Goal: Task Accomplishment & Management: Complete application form

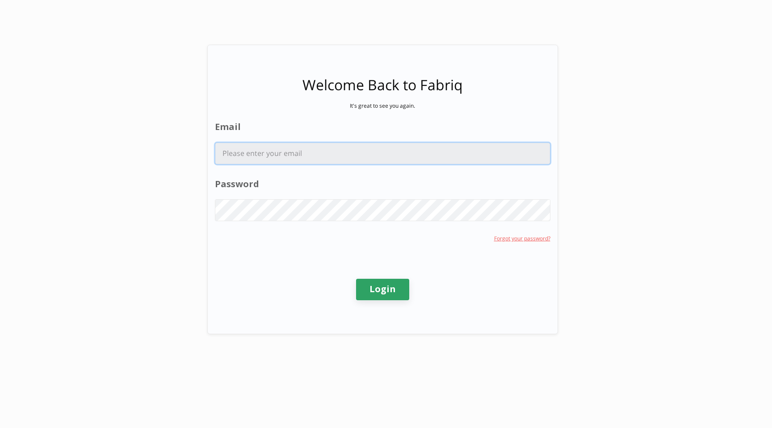
click at [289, 157] on input "Email" at bounding box center [382, 153] width 335 height 21
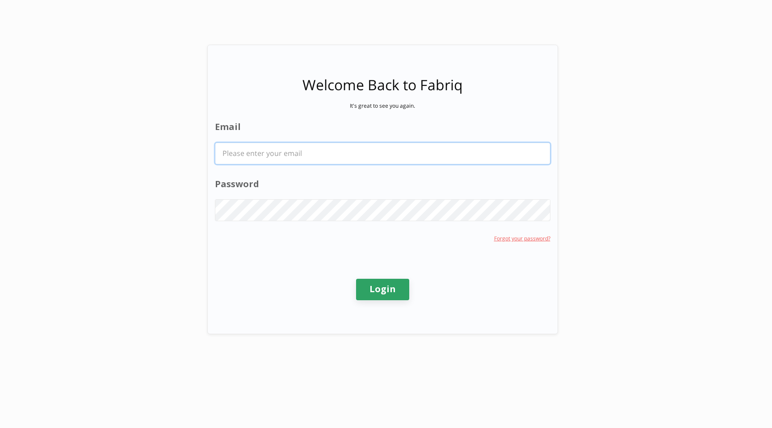
click at [294, 153] on input "Email" at bounding box center [382, 153] width 335 height 21
click at [0, 427] on com-1password-button at bounding box center [0, 428] width 0 height 0
type input "[PERSON_NAME][EMAIL_ADDRESS][PERSON_NAME][DOMAIN_NAME]"
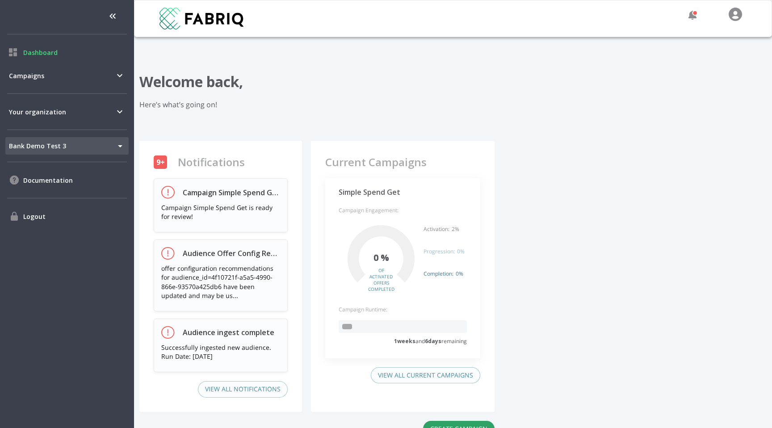
click at [392, 287] on span "of activated offers completed" at bounding box center [381, 279] width 22 height 25
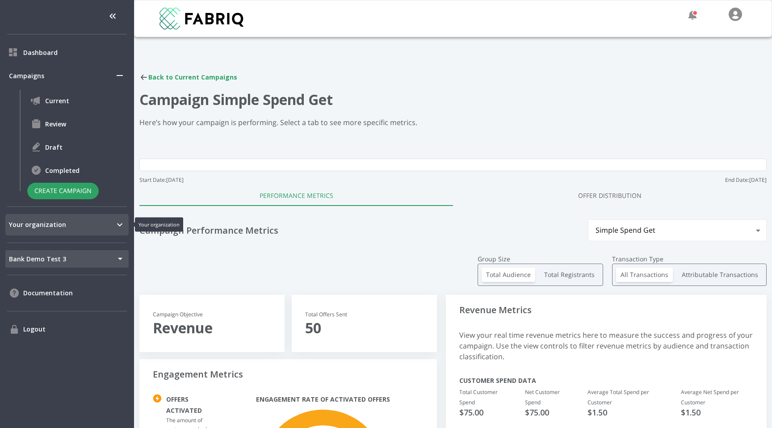
click at [60, 233] on div "Your organization" at bounding box center [66, 224] width 123 height 21
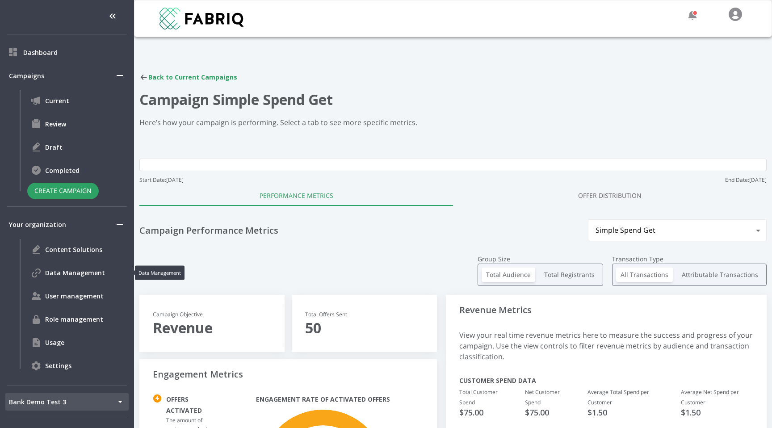
click at [89, 278] on div "Data Management" at bounding box center [77, 272] width 101 height 21
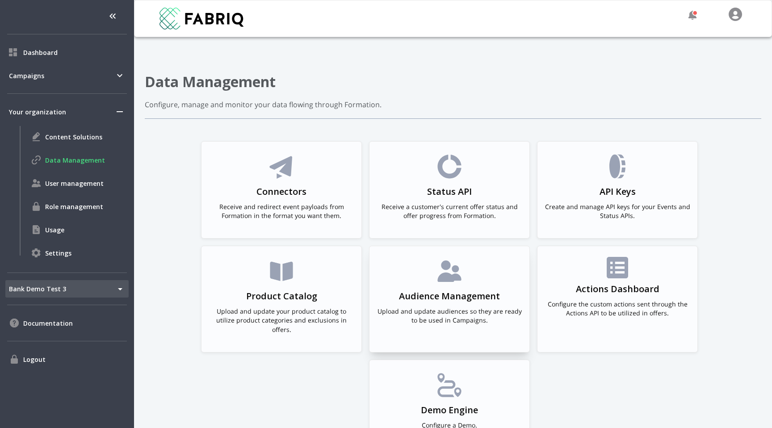
click at [423, 270] on div "Audience Management Upload and update audiences so they are ready to be used in…" at bounding box center [450, 294] width 146 height 75
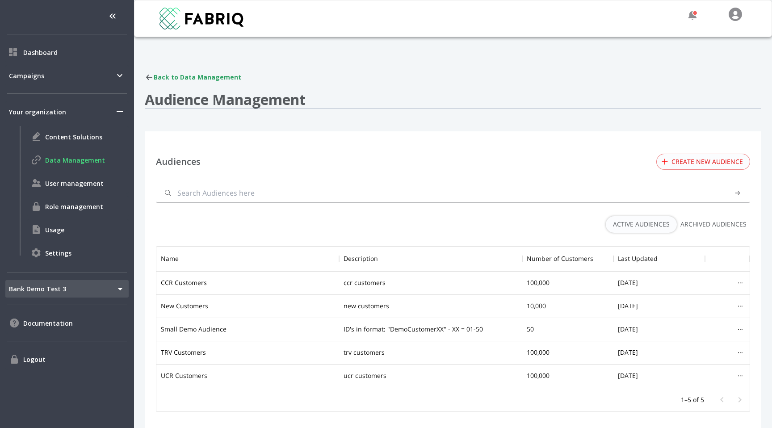
scroll to position [141, 593]
click at [705, 158] on button "Create new audience" at bounding box center [703, 162] width 94 height 17
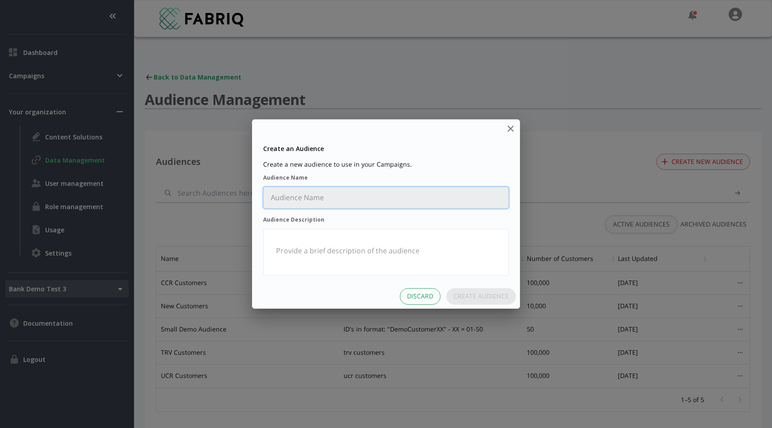
click at [362, 207] on Name "Audience Name" at bounding box center [386, 197] width 245 height 21
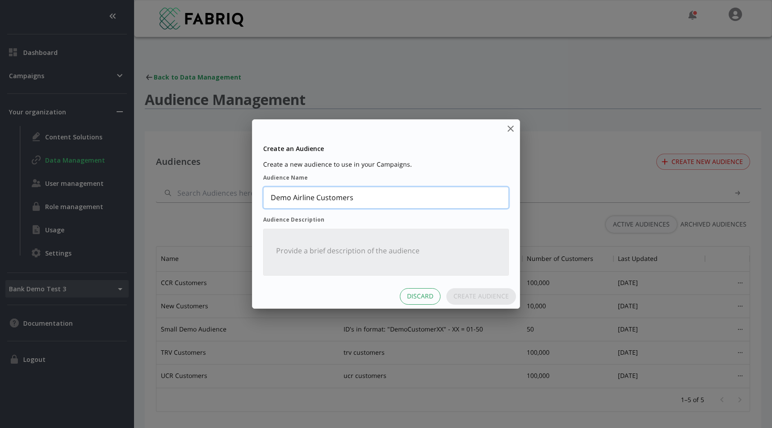
type Name "Demo Airline Customers"
click at [370, 254] on Description "Audience Description" at bounding box center [386, 255] width 234 height 31
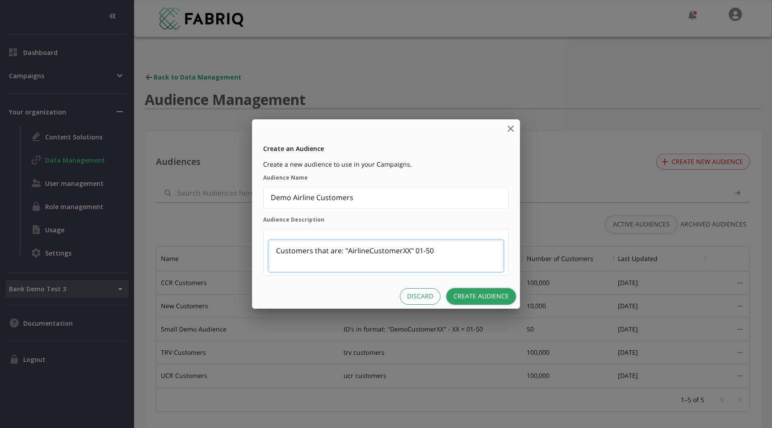
type Description "Customers that are: "AirlineCustomerXX" 01-50"
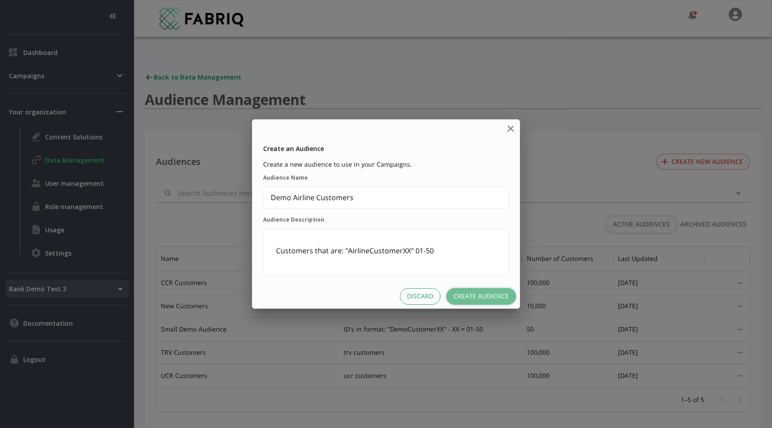
click at [495, 298] on button "Create Audience" at bounding box center [481, 296] width 70 height 17
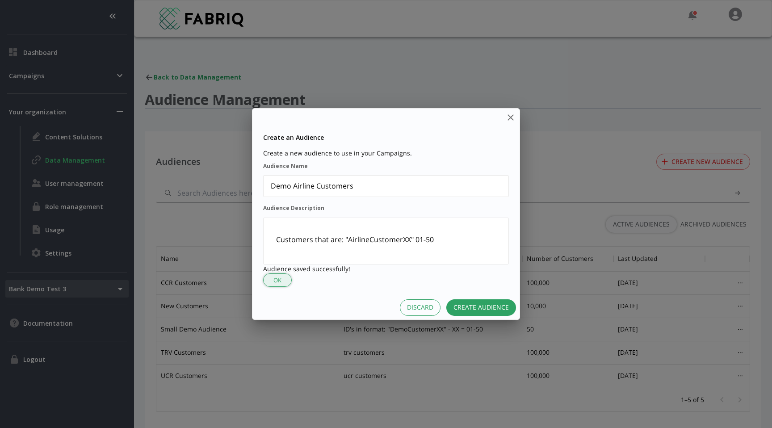
click at [285, 275] on button "OK" at bounding box center [277, 280] width 29 height 14
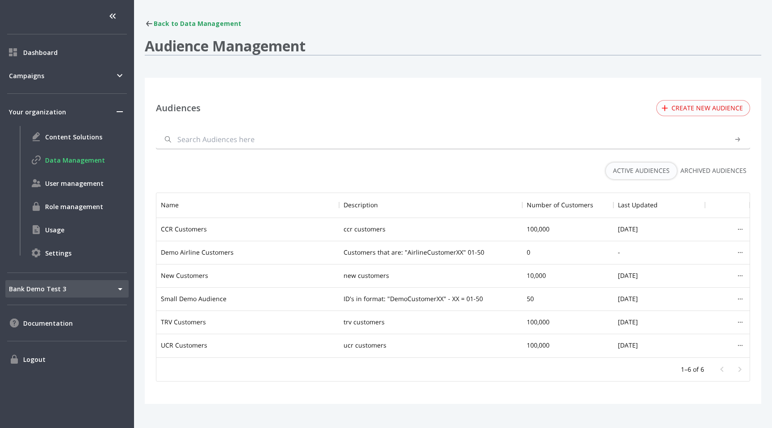
scroll to position [57, 0]
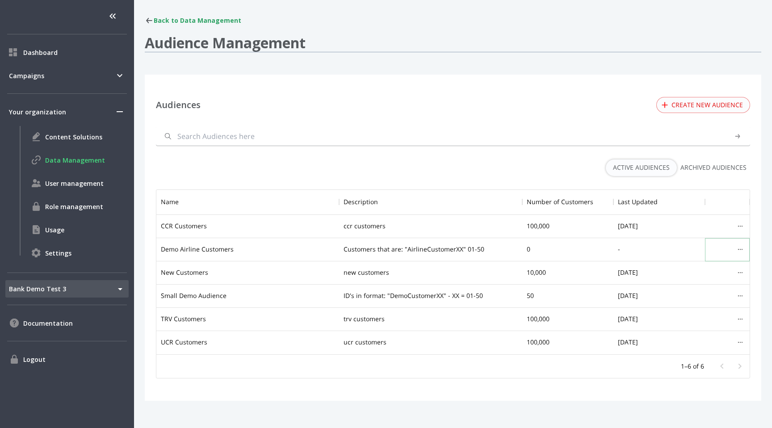
click at [743, 250] on div "..." at bounding box center [740, 249] width 10 height 13
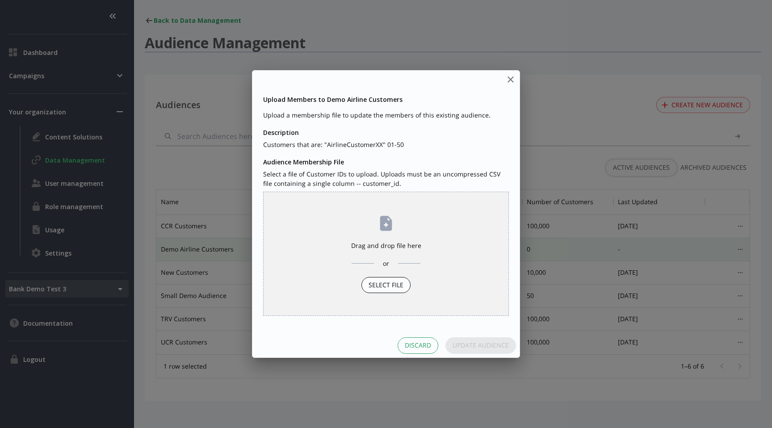
click at [379, 292] on div "Select File" at bounding box center [385, 285] width 49 height 17
click at [0, 0] on input "Drag and drop file here or Select File" at bounding box center [0, 0] width 0 height 0
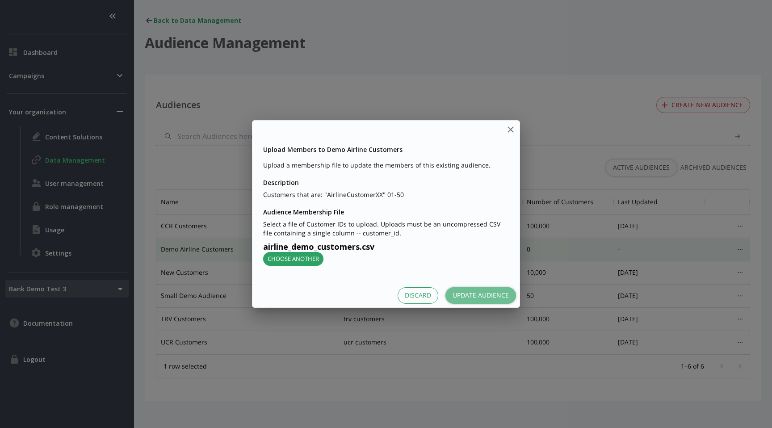
click at [485, 299] on button "Update Audience" at bounding box center [480, 295] width 71 height 17
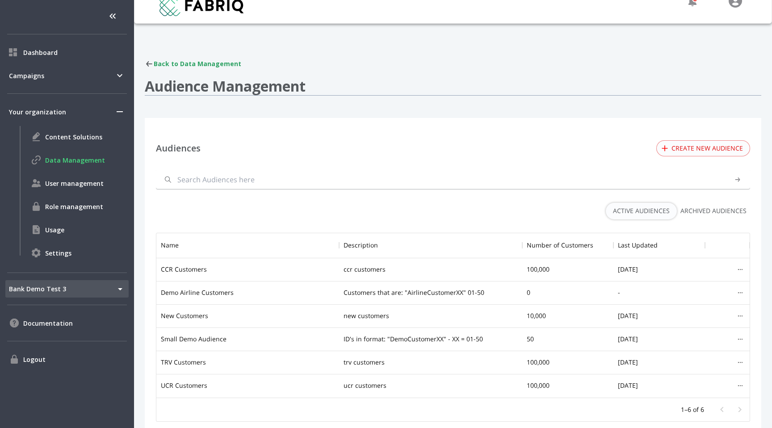
scroll to position [164, 593]
click at [739, 294] on div "..." at bounding box center [740, 292] width 10 height 13
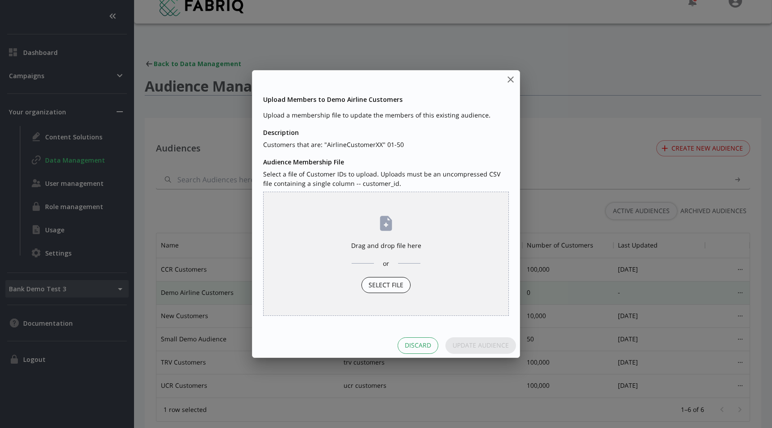
click at [390, 283] on div "Select File" at bounding box center [385, 285] width 49 height 17
click at [0, 0] on input "Drag and drop file here or Select File" at bounding box center [0, 0] width 0 height 0
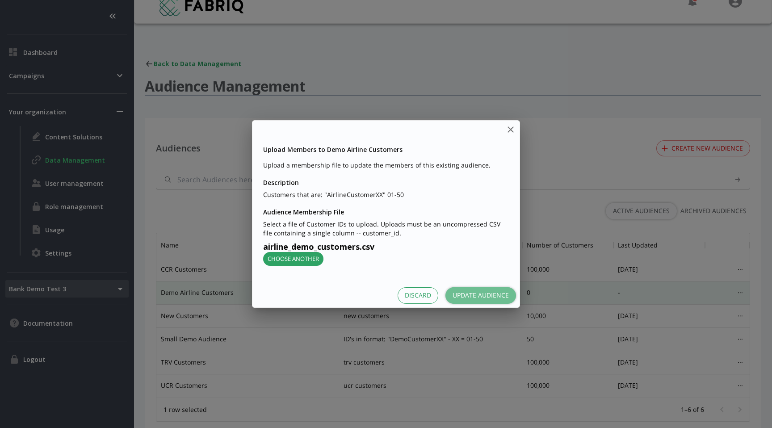
click at [474, 292] on button "Update Audience" at bounding box center [480, 295] width 71 height 17
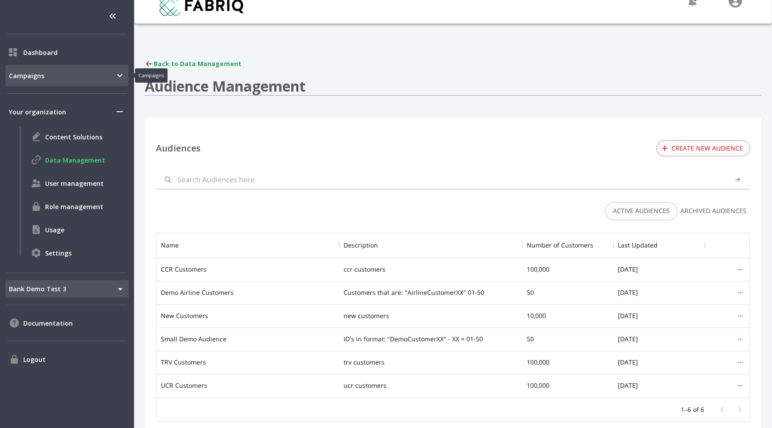
click at [23, 76] on span "Campaigns" at bounding box center [61, 75] width 105 height 9
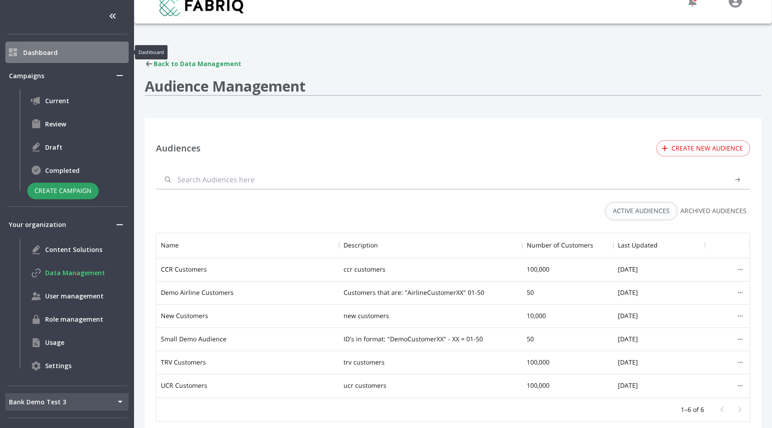
click at [62, 56] on span "Dashboard" at bounding box center [74, 52] width 102 height 9
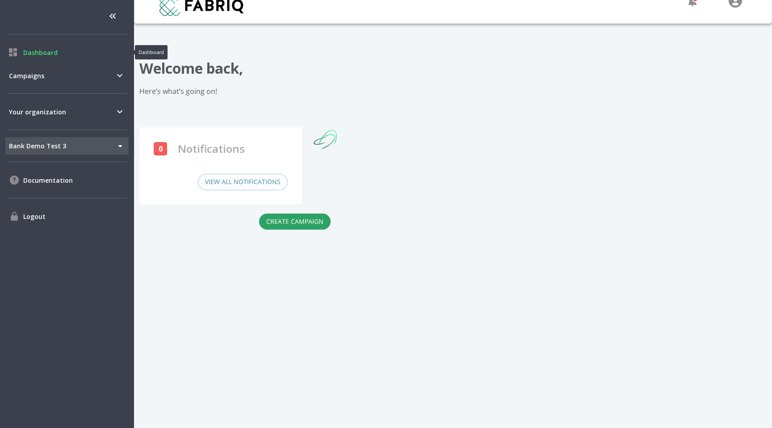
click at [62, 56] on span "Dashboard" at bounding box center [74, 52] width 102 height 9
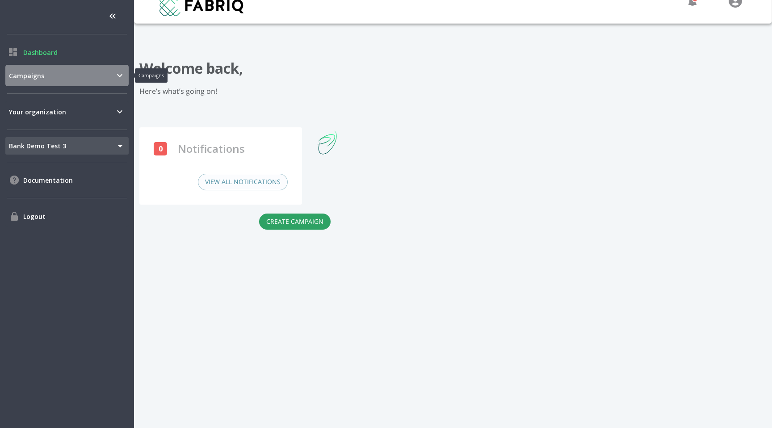
click at [58, 77] on span "Campaigns" at bounding box center [61, 75] width 105 height 9
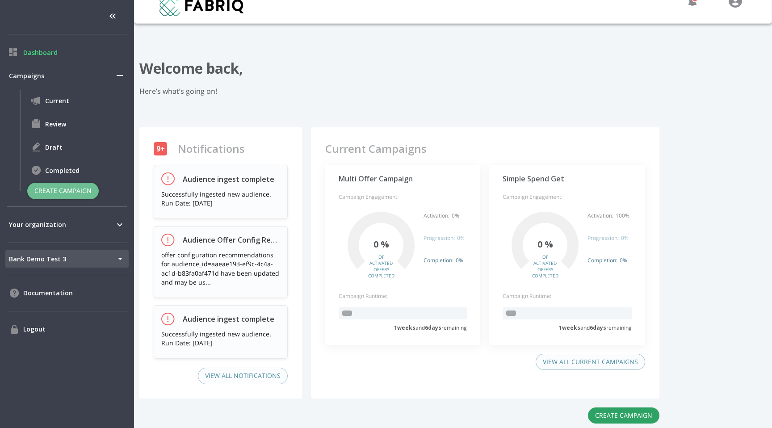
click at [80, 188] on button "Create Campaign" at bounding box center [62, 191] width 71 height 17
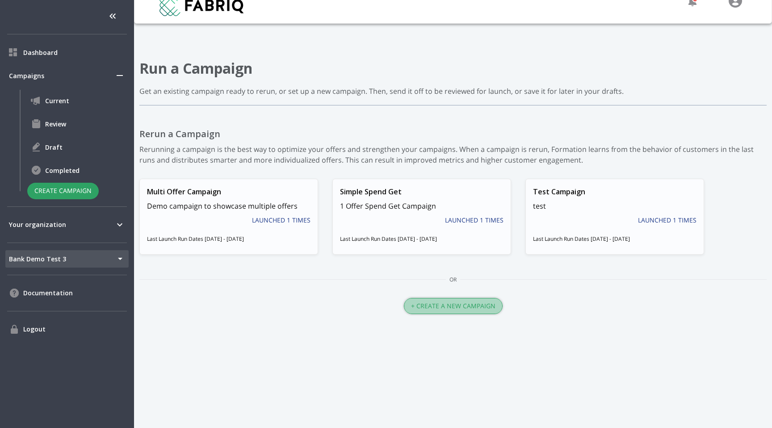
click at [467, 312] on button "+ Create a New Campaign" at bounding box center [453, 306] width 99 height 17
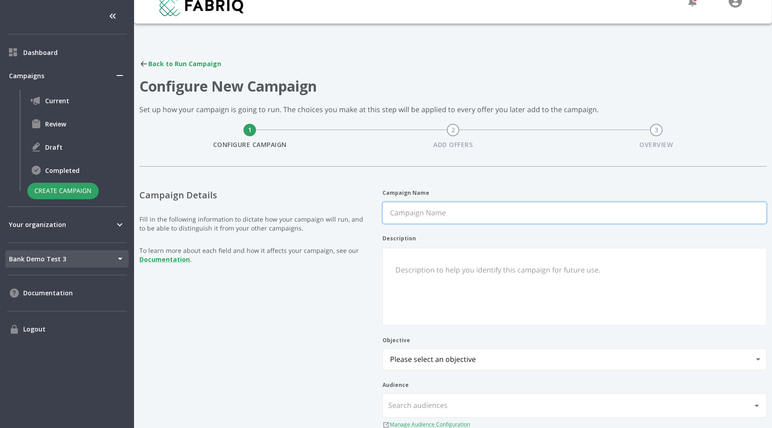
click at [444, 214] on Name "Campaign Name" at bounding box center [574, 212] width 383 height 21
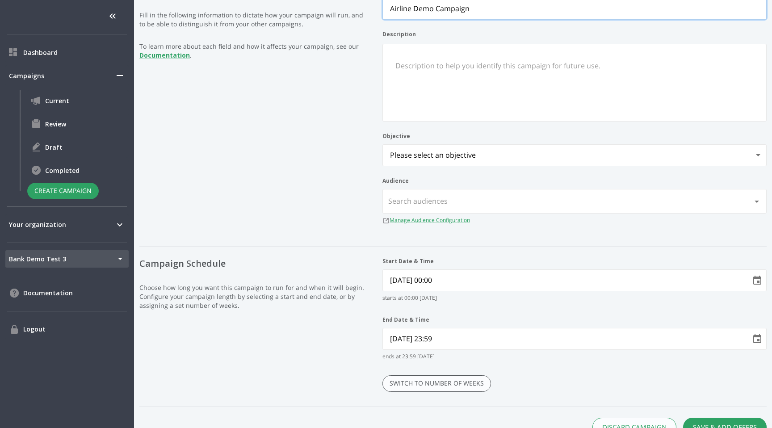
scroll to position [206, 0]
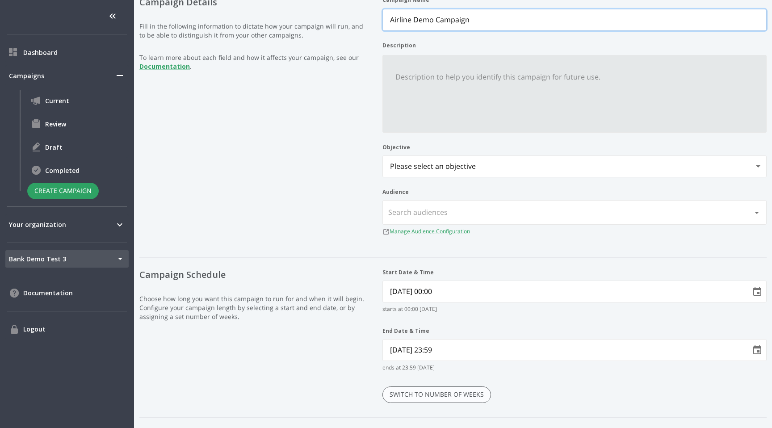
type Name "Airline Demo Campaign"
click at [591, 107] on textarea "Description" at bounding box center [574, 98] width 373 height 62
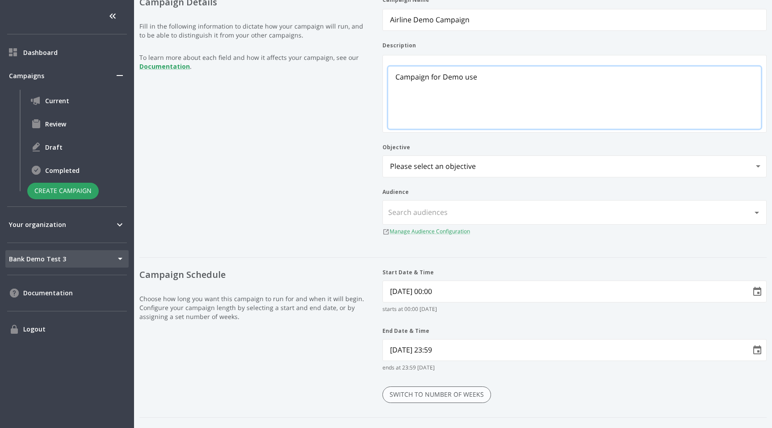
type textarea "Campaign for Demo use"
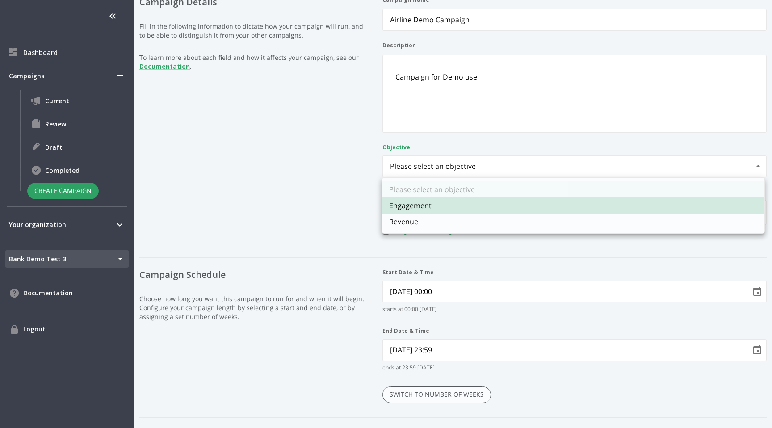
click at [560, 168] on body "Dashboard Campaigns Current Review Draft Completed Create Campaign Your organiz…" at bounding box center [386, 214] width 772 height 428
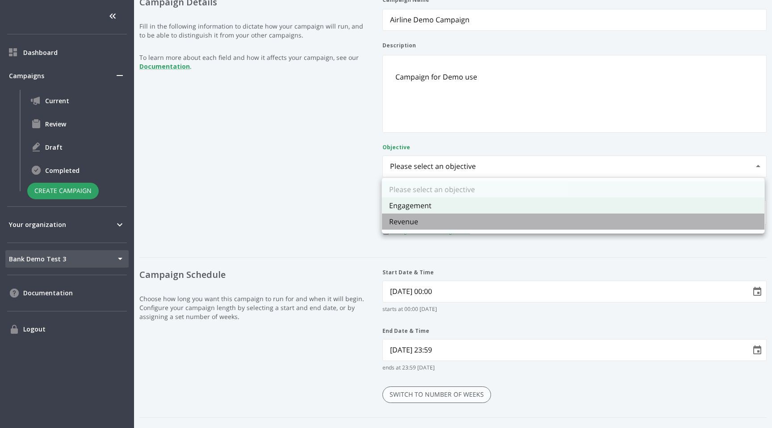
click at [539, 219] on li "Revenue" at bounding box center [573, 222] width 382 height 16
type input "revenue"
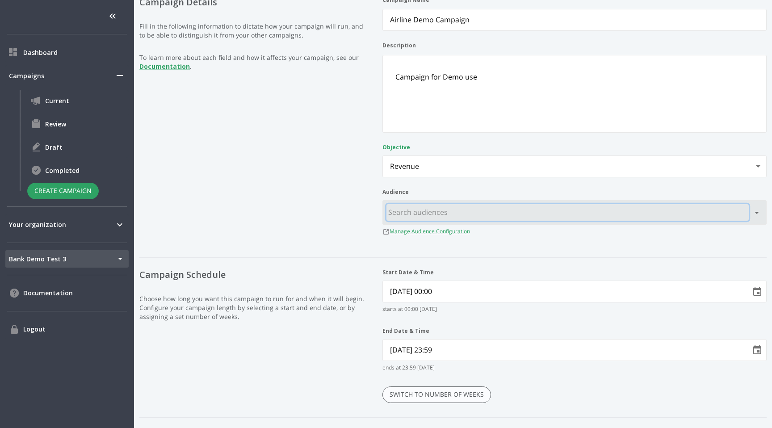
click at [529, 218] on input "text" at bounding box center [567, 212] width 362 height 17
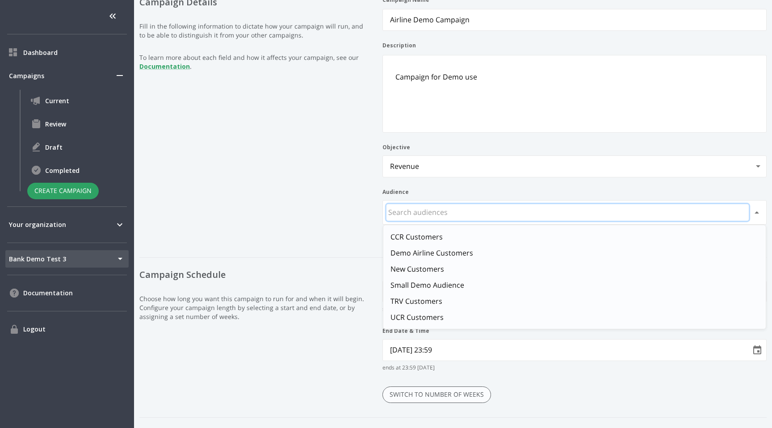
click at [467, 255] on li "Demo Airline Customers" at bounding box center [574, 253] width 382 height 16
type input "Demo Airline Customers"
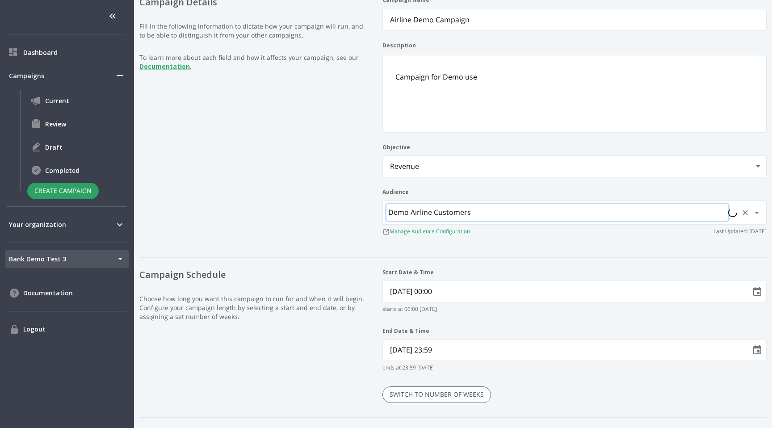
scroll to position [260, 0]
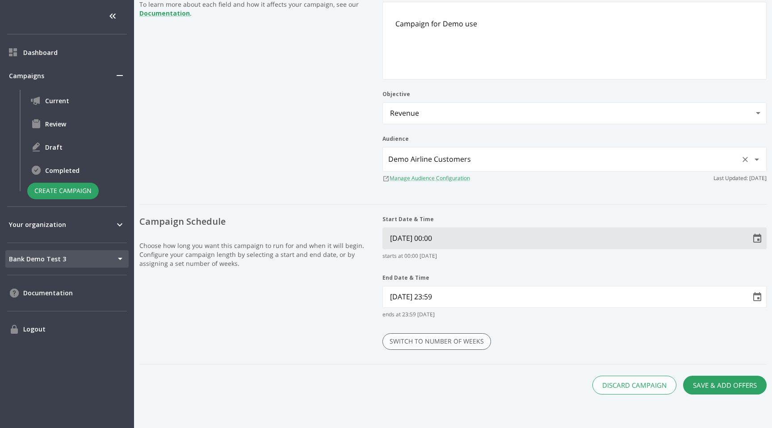
click at [754, 237] on icon "Choose date, selected date is Oct 14, 2025" at bounding box center [757, 238] width 8 height 9
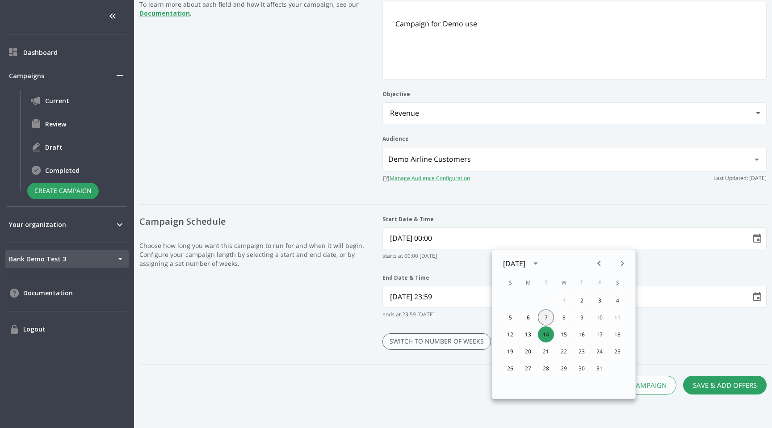
click at [546, 315] on button "7" at bounding box center [546, 318] width 16 height 16
type Time "10/07/2025 00:00"
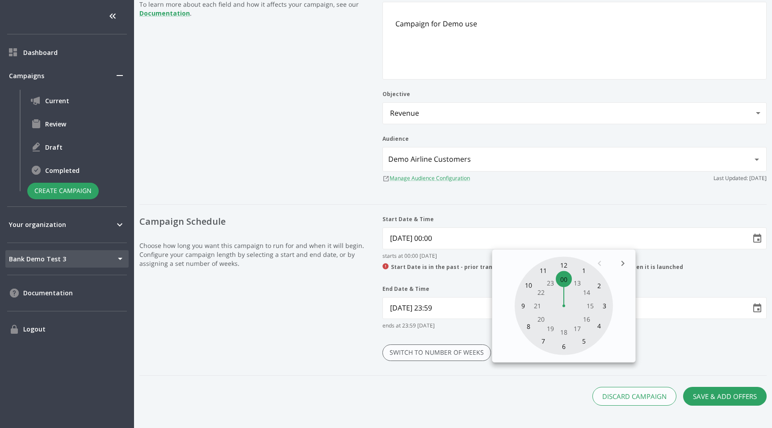
click at [552, 371] on div "Start Date & Time 10/07/2025 00:00 starts at 00:00 on 10/07/2025 Start Date is …" at bounding box center [574, 295] width 384 height 160
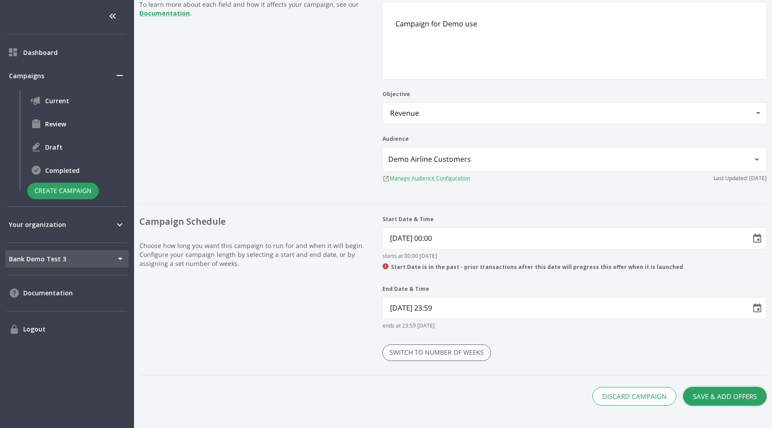
click at [735, 395] on button "Save & Add Offers" at bounding box center [725, 396] width 84 height 19
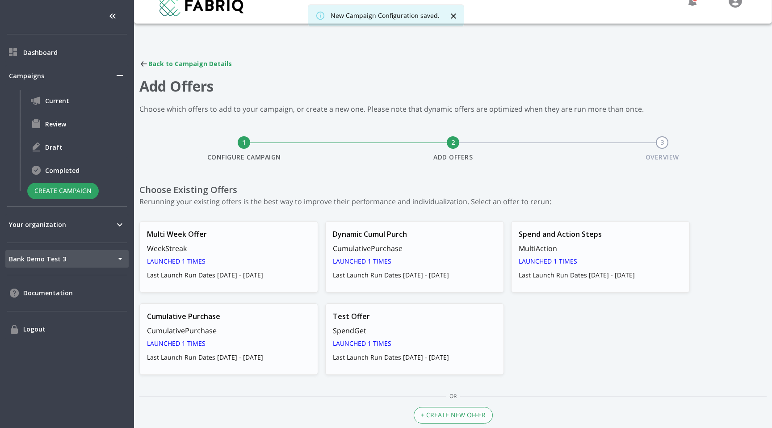
scroll to position [42, 0]
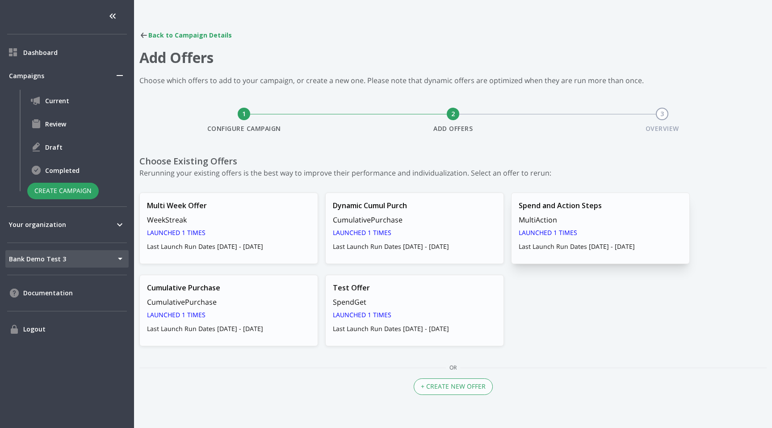
click at [611, 239] on div "Launched 1 times Last Launch Run Dates 10/07/2025 - 10/20/2025" at bounding box center [600, 239] width 163 height 24
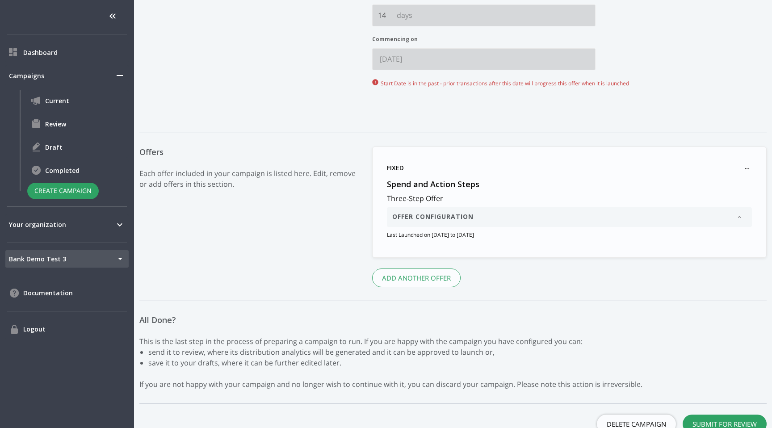
scroll to position [485, 0]
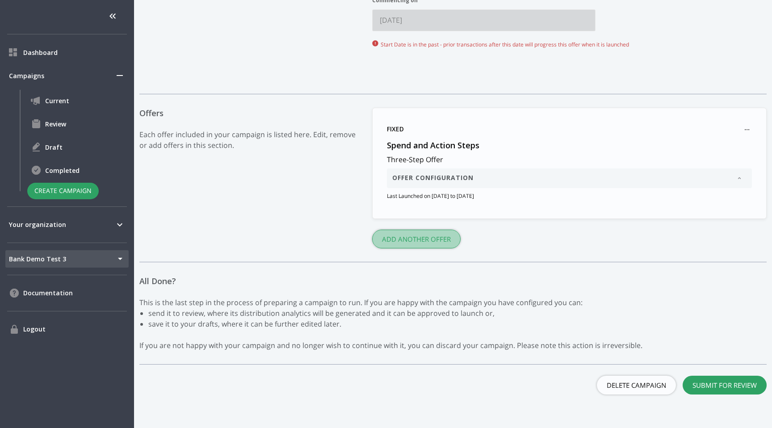
click at [432, 236] on button "Add another Offer" at bounding box center [416, 239] width 88 height 19
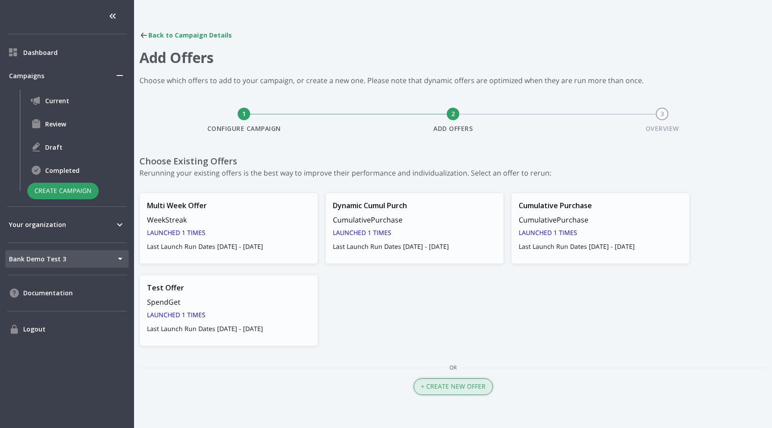
click at [444, 386] on button "+ Create New Offer" at bounding box center [453, 386] width 79 height 17
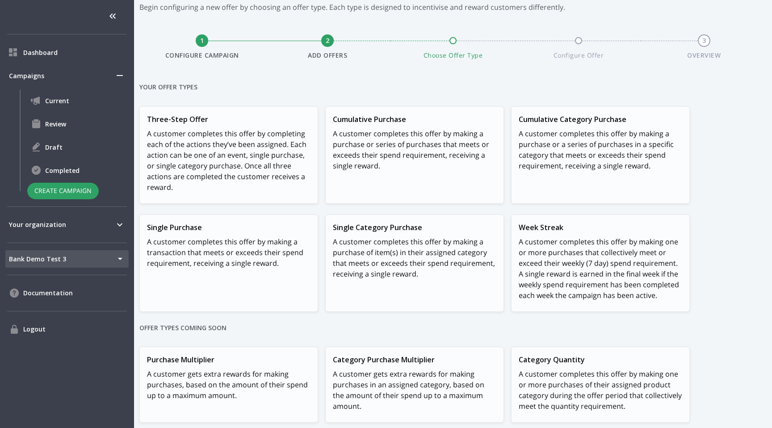
scroll to position [123, 0]
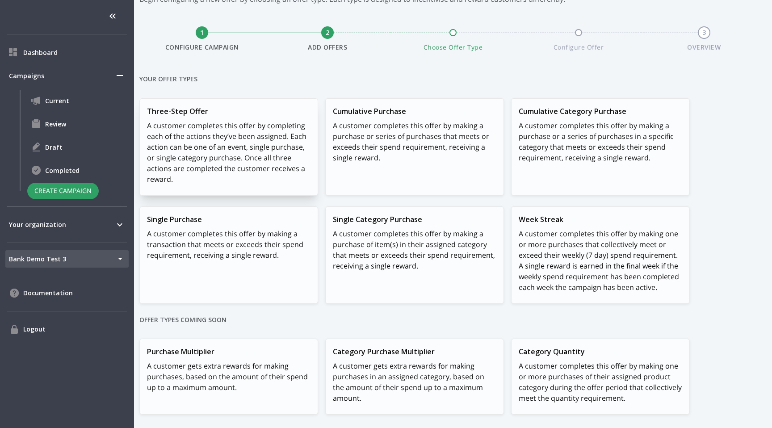
click at [231, 157] on p "A customer completes this offer by completing each of the actions they’ve been …" at bounding box center [228, 152] width 163 height 64
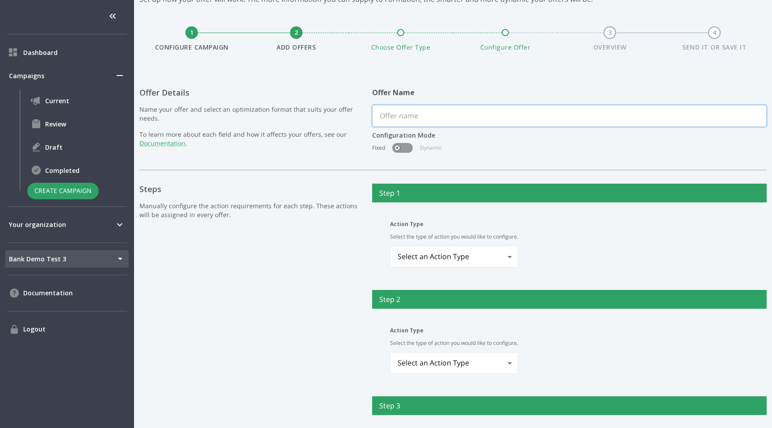
click at [420, 111] on input "text" at bounding box center [570, 115] width 394 height 21
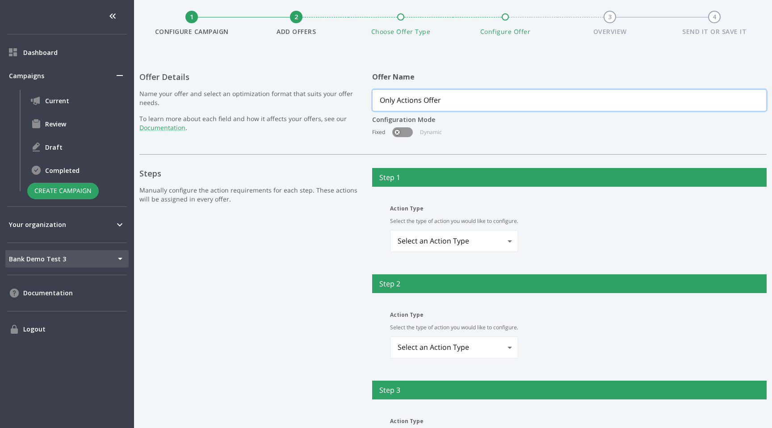
scroll to position [150, 0]
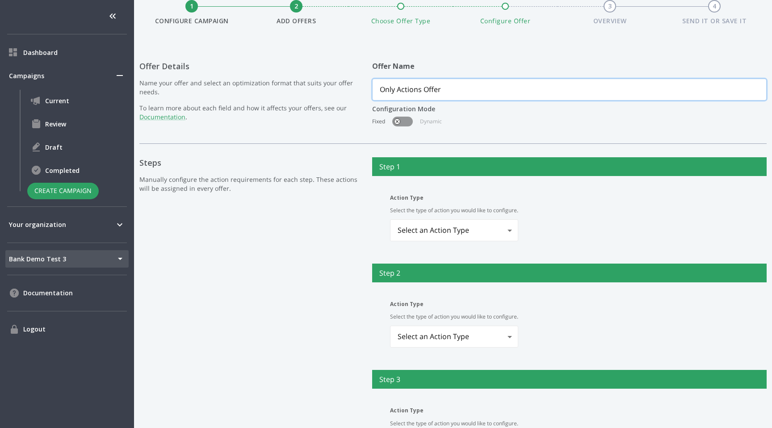
type input "Only Actions Offer"
click at [430, 226] on body "Dashboard Campaigns Current Review Draft Completed Create Campaign Your organiz…" at bounding box center [386, 214] width 772 height 428
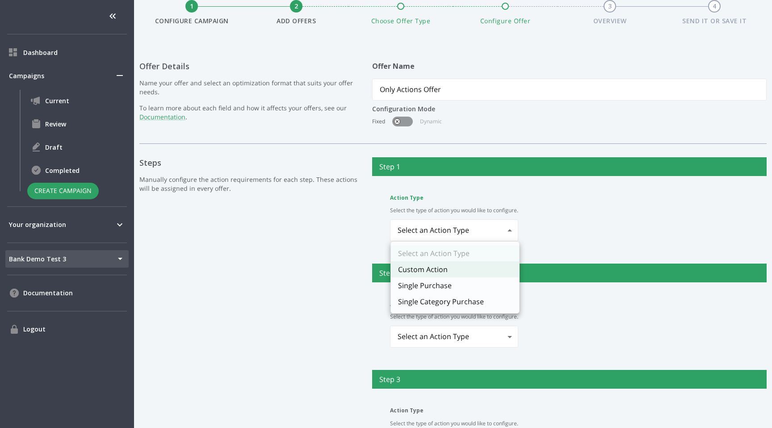
click at [430, 271] on li "Custom Action" at bounding box center [455, 269] width 128 height 16
type input "customAction"
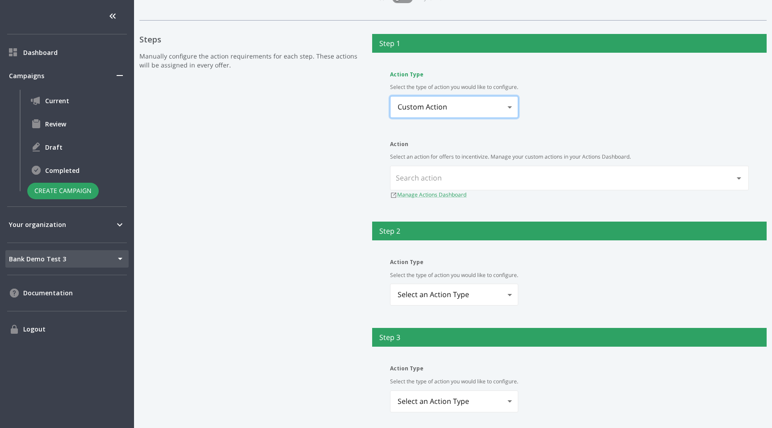
scroll to position [286, 0]
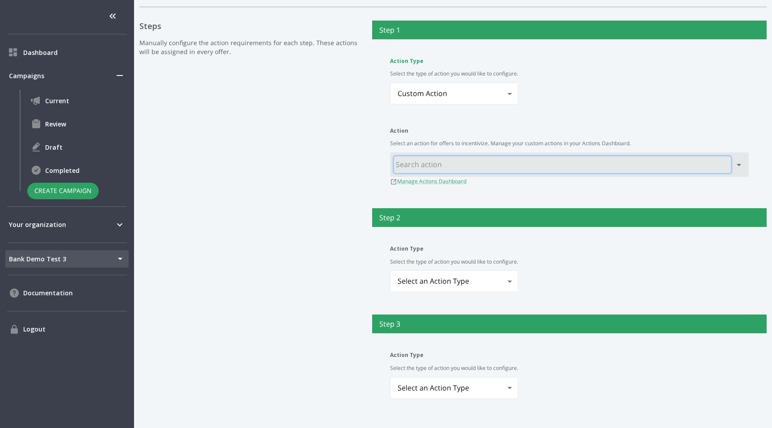
click at [499, 162] on input "text" at bounding box center [562, 164] width 337 height 17
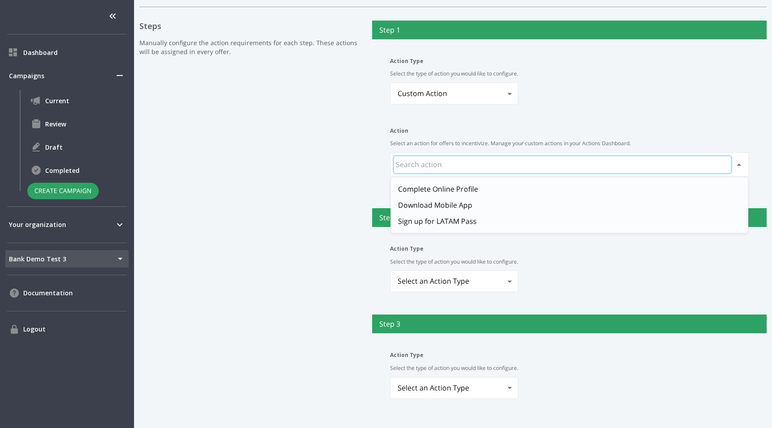
click at [487, 201] on li "Download Mobile App" at bounding box center [569, 205] width 357 height 16
type input "Download Mobile App"
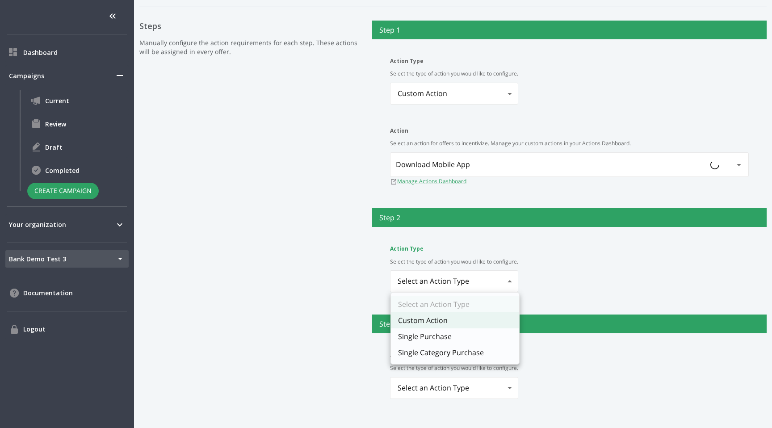
click at [470, 287] on body "Dashboard Campaigns Current Review Draft Completed Create Campaign Your organiz…" at bounding box center [386, 214] width 772 height 428
click at [463, 326] on li "Custom Action" at bounding box center [455, 320] width 128 height 16
type input "customAction"
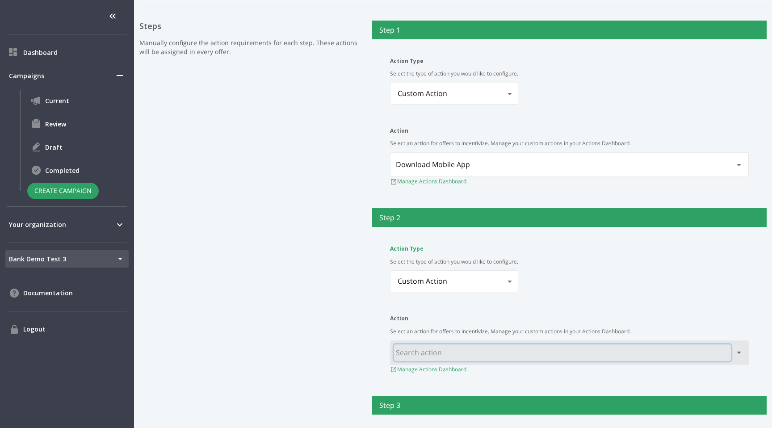
click at [469, 353] on input "text" at bounding box center [562, 352] width 337 height 17
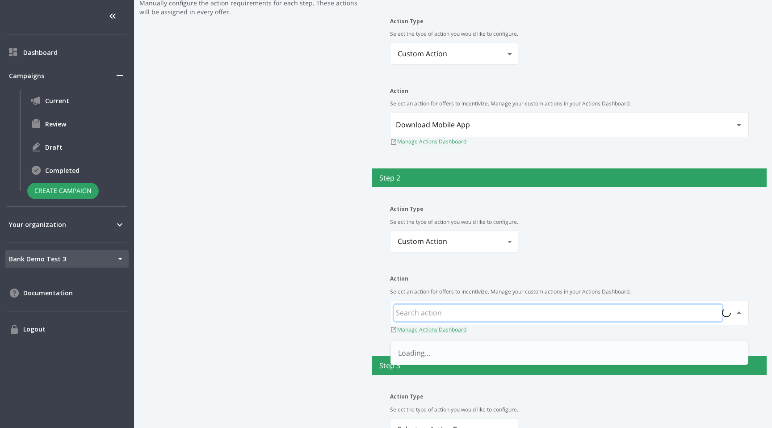
scroll to position [354, 0]
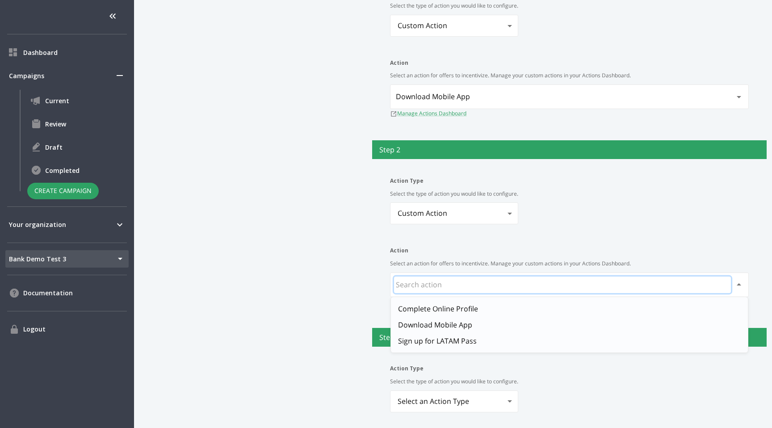
click at [486, 311] on li "Complete Online Profile" at bounding box center [569, 309] width 357 height 16
type input "Complete Online Profile"
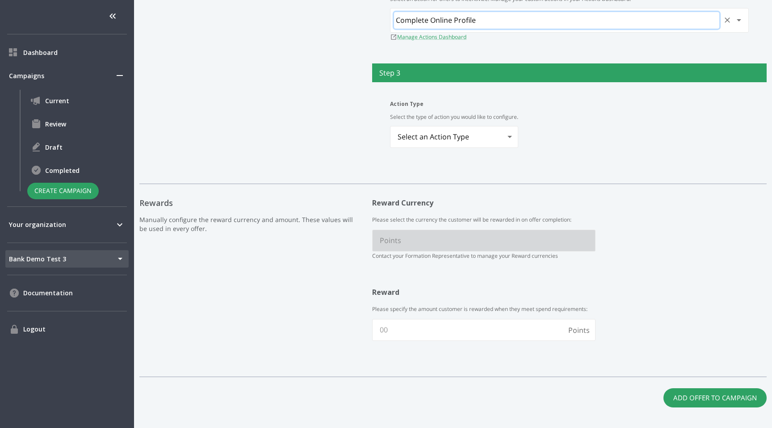
scroll to position [631, 0]
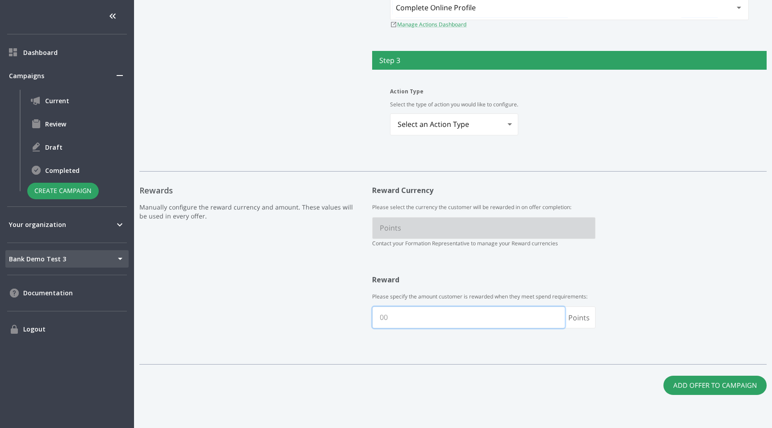
click at [389, 323] on input "text" at bounding box center [469, 317] width 192 height 21
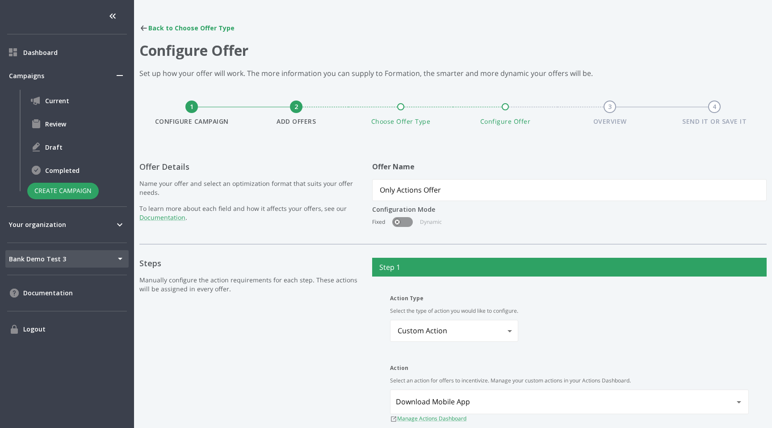
scroll to position [0, 0]
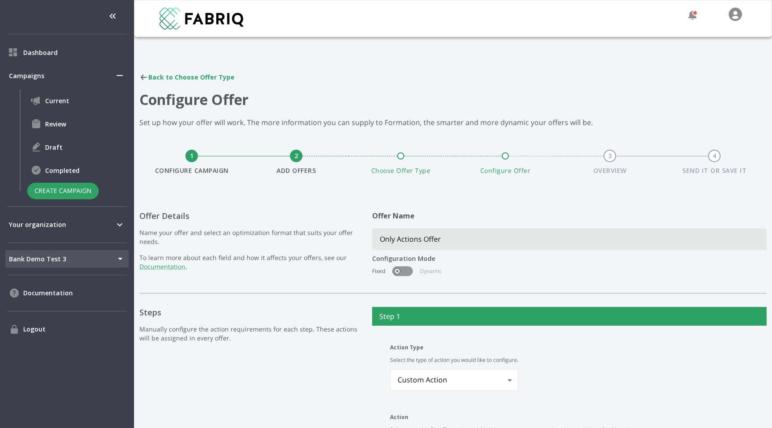
type input "50"
click at [448, 247] on input "Only Actions Offer" at bounding box center [570, 239] width 394 height 21
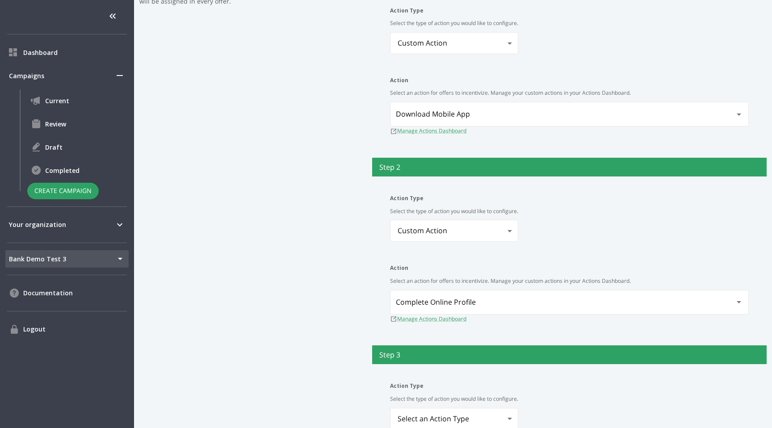
scroll to position [631, 0]
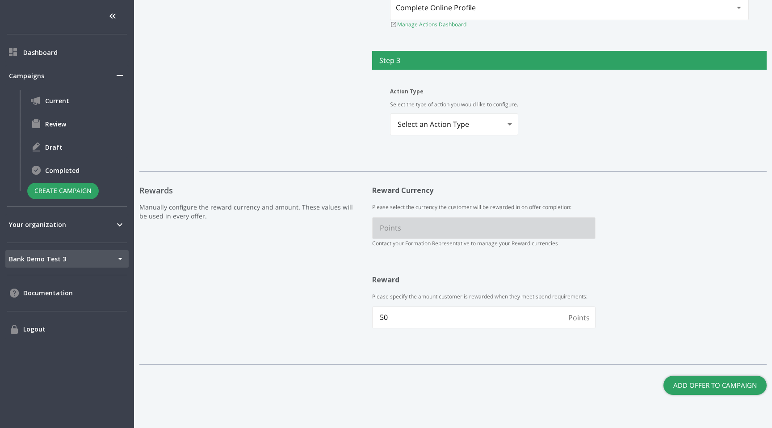
type input "Actions Only 2 Step Offer"
click at [733, 386] on button "Add Offer to Campaign" at bounding box center [714, 385] width 103 height 19
click at [708, 386] on button "Add Offer to Campaign" at bounding box center [714, 385] width 103 height 19
click at [479, 126] on body "Dashboard Campaigns Current Review Draft Completed Create Campaign Your organiz…" at bounding box center [386, 214] width 772 height 428
click at [484, 165] on li "Custom Action" at bounding box center [455, 163] width 128 height 16
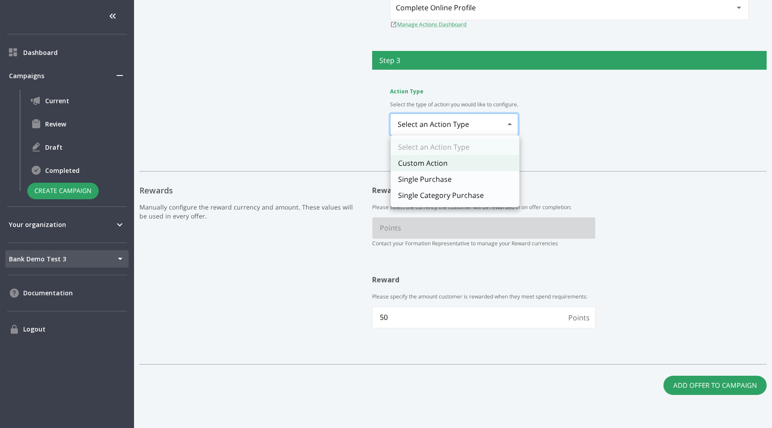
type input "customAction"
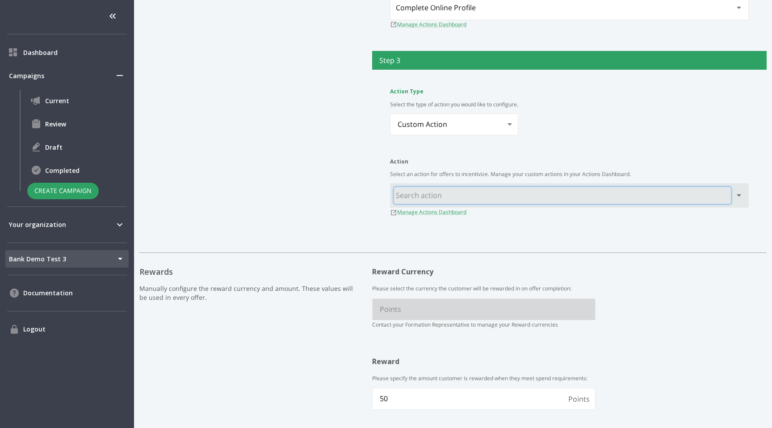
click at [483, 202] on input "text" at bounding box center [562, 195] width 337 height 17
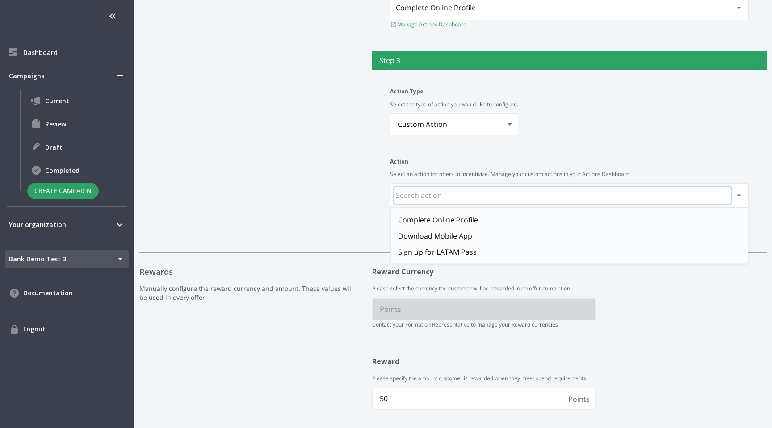
click at [471, 258] on li "Sign up for LATAM Pass" at bounding box center [569, 252] width 357 height 16
type input "Sign up for LATAM Pass"
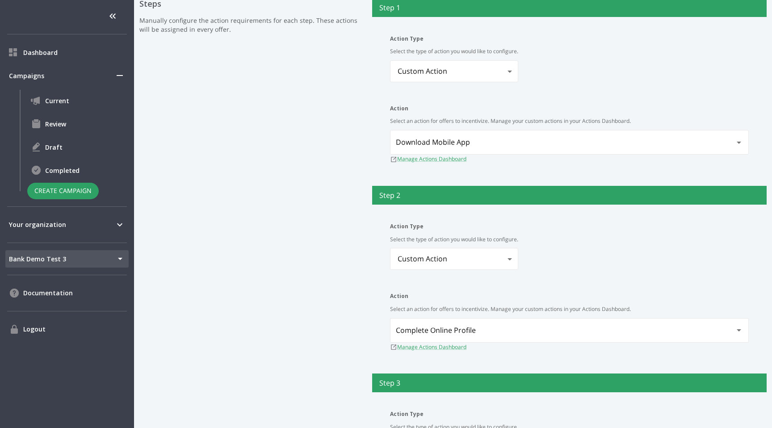
scroll to position [0, 0]
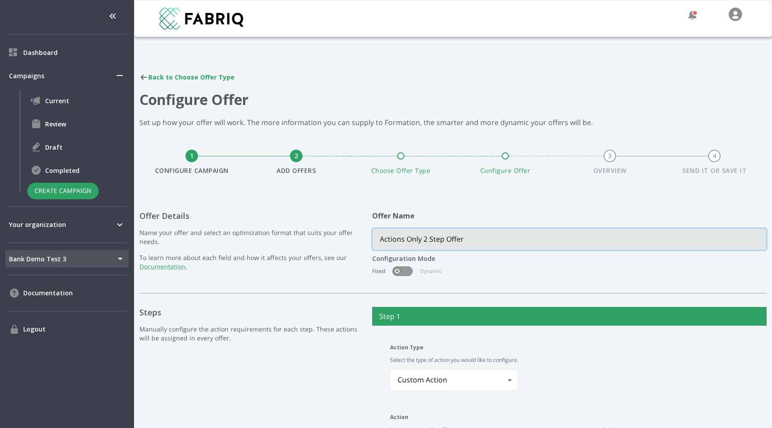
click at [426, 243] on input "Actions Only 2 Step Offer" at bounding box center [570, 239] width 394 height 21
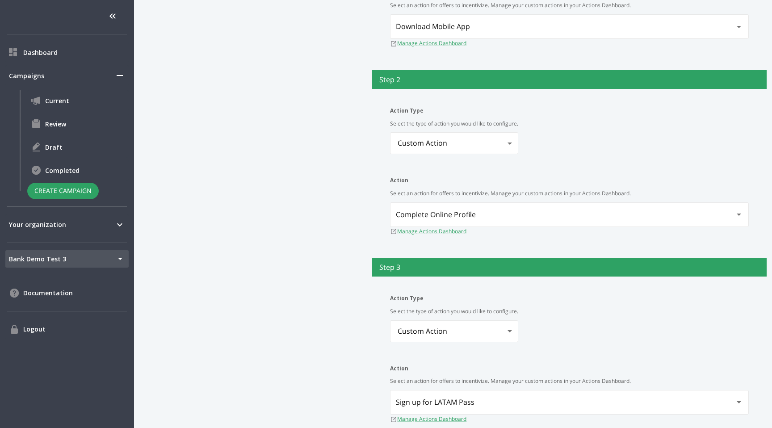
scroll to position [713, 0]
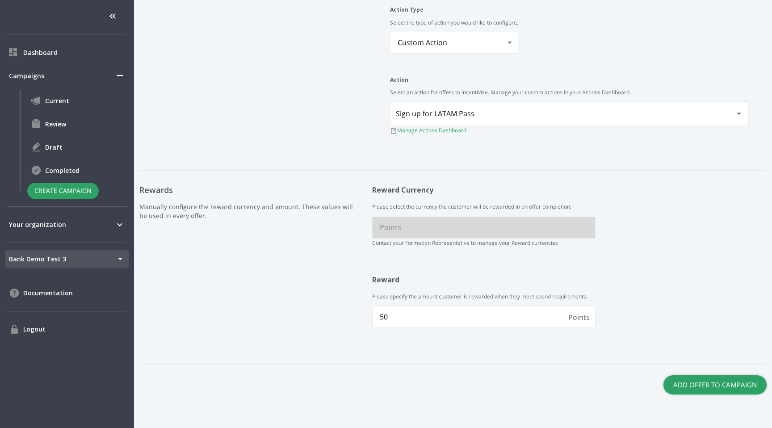
type input "Actions Only 3 Step Offer"
click at [686, 384] on button "Add Offer to Campaign" at bounding box center [714, 384] width 103 height 19
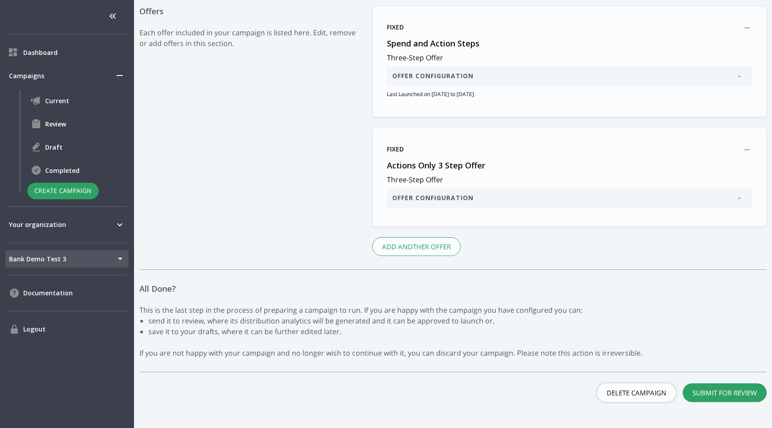
scroll to position [594, 0]
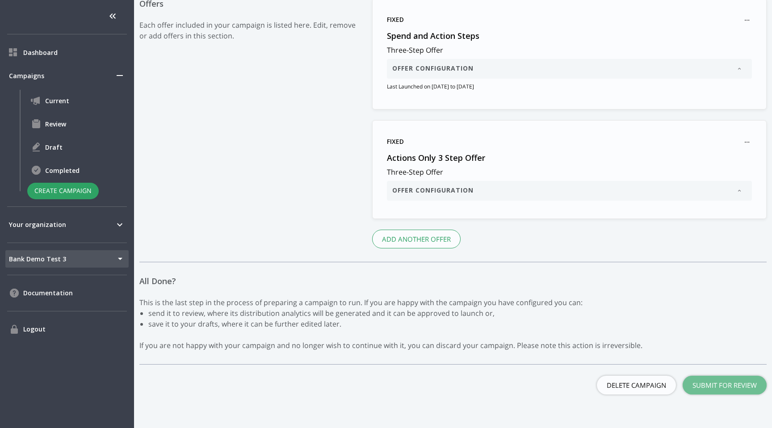
click at [708, 390] on button "Submit for Review" at bounding box center [725, 385] width 84 height 19
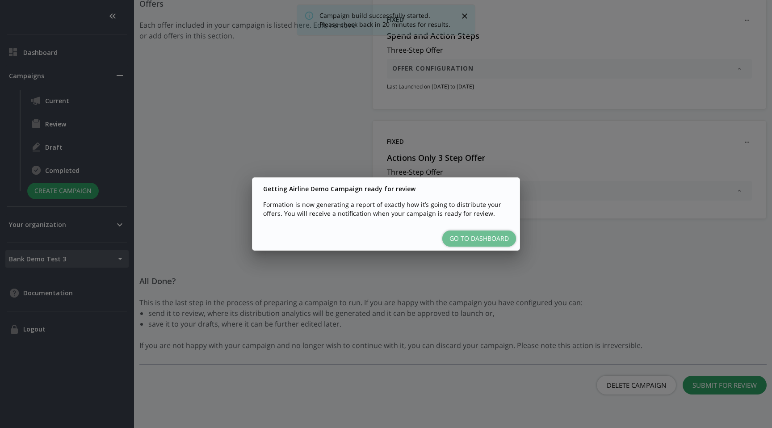
click at [475, 238] on button "Go to Dashboard" at bounding box center [479, 238] width 74 height 17
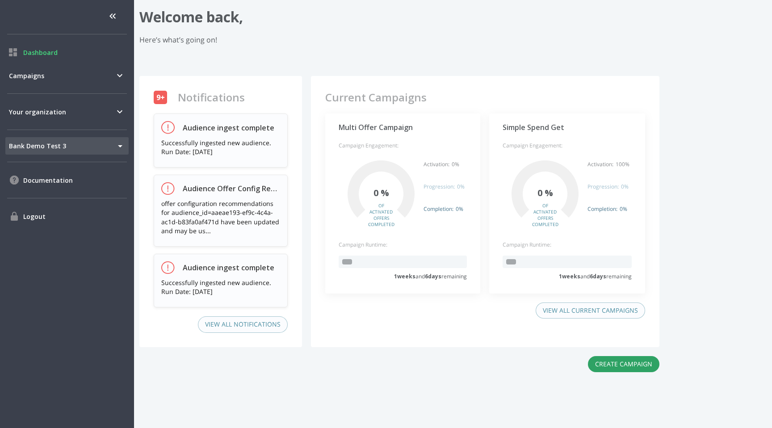
click at [40, 99] on ul "Dashboard Campaigns Your organization Bank Demo Test 3 169 Tenant Switcher Docu…" at bounding box center [67, 214] width 134 height 428
click at [56, 81] on div "Campaigns" at bounding box center [66, 75] width 123 height 21
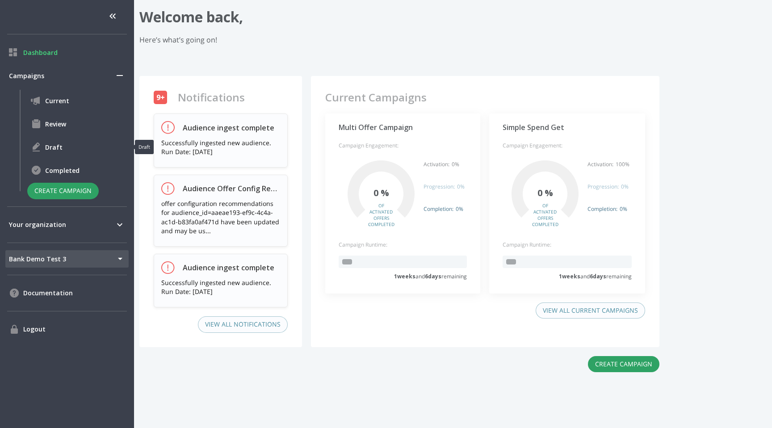
click at [58, 148] on span "Draft" at bounding box center [85, 146] width 80 height 9
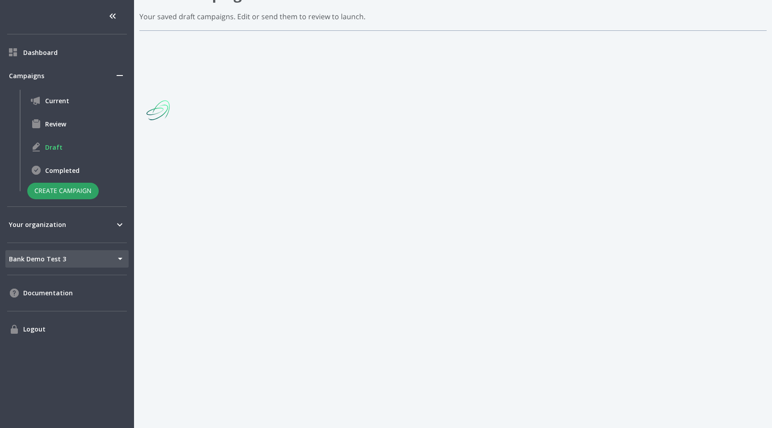
click at [66, 123] on span "Review" at bounding box center [85, 123] width 80 height 9
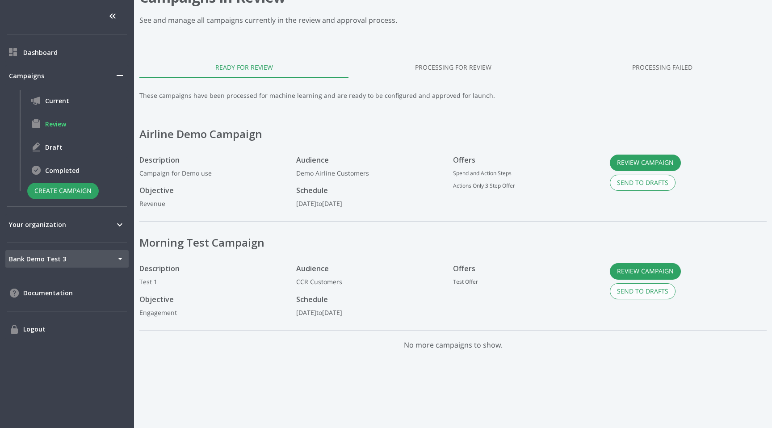
scroll to position [112, 0]
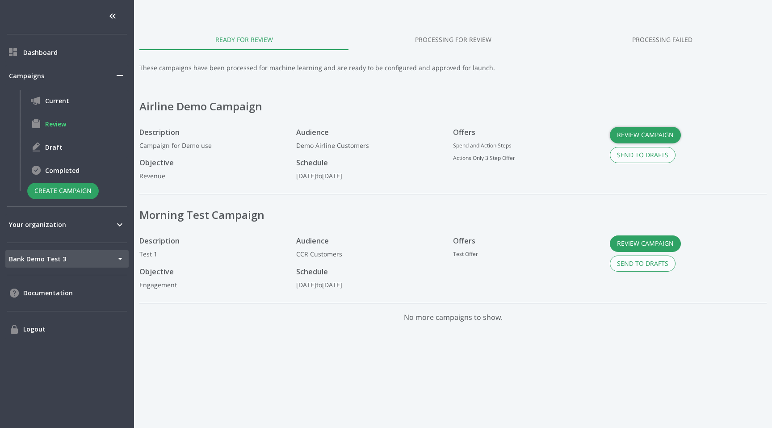
click at [659, 135] on button "Review Campaign" at bounding box center [645, 135] width 71 height 17
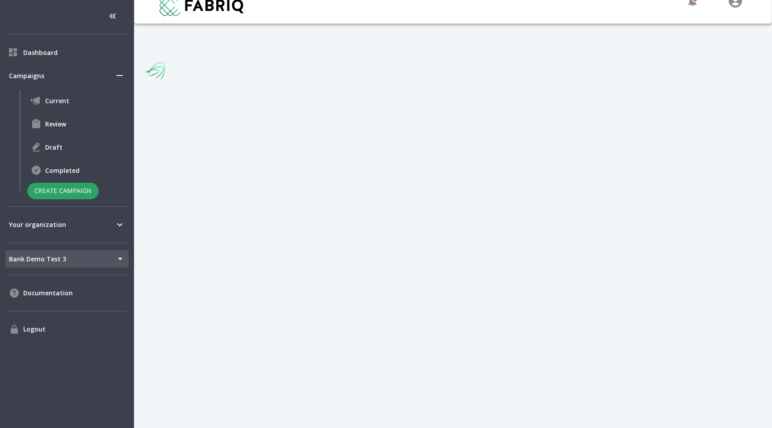
scroll to position [33, 0]
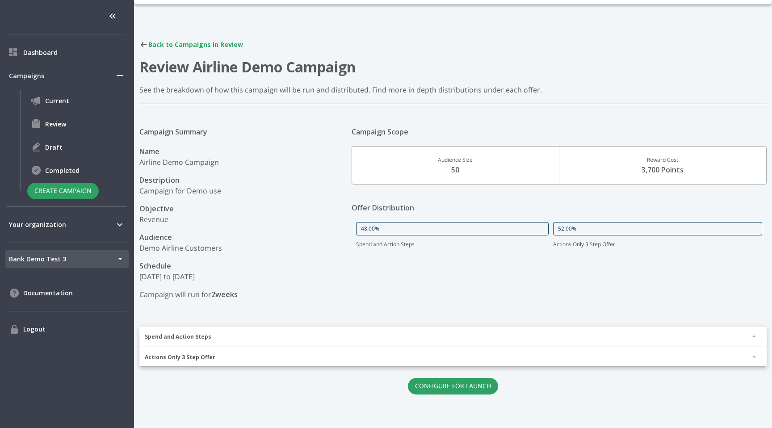
click at [511, 340] on div "Spend and Action Steps" at bounding box center [452, 337] width 627 height 20
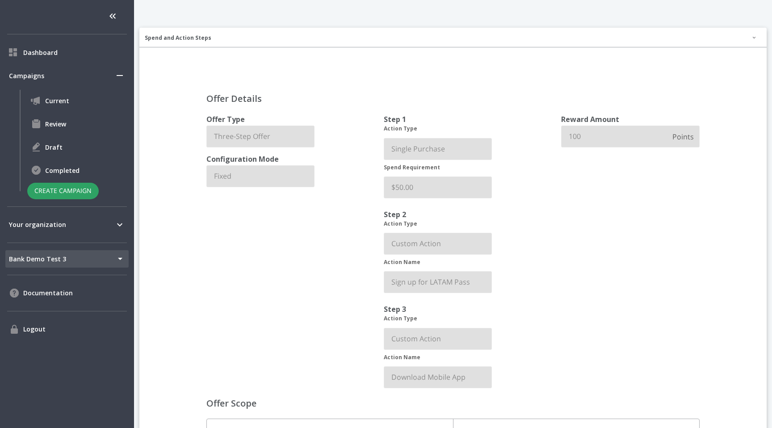
scroll to position [493, 0]
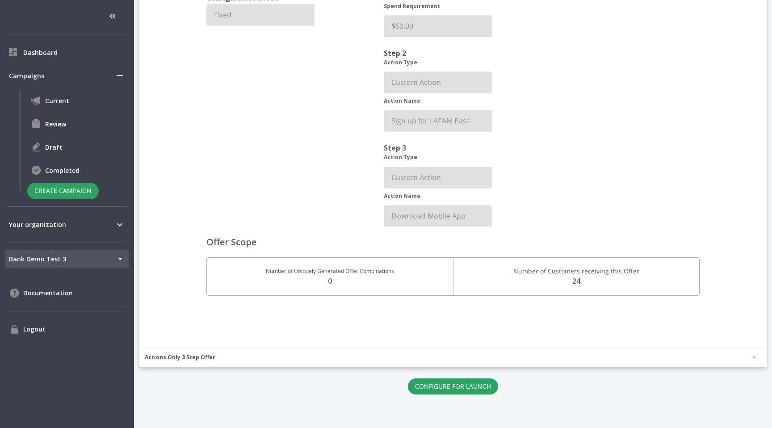
click at [470, 385] on button "Configure for Launch" at bounding box center [453, 386] width 90 height 17
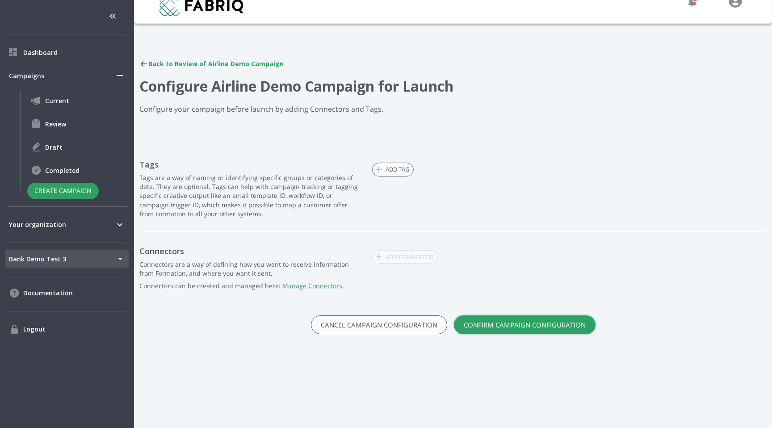
click at [511, 329] on button "Confirm Campaign Configuration" at bounding box center [525, 324] width 142 height 19
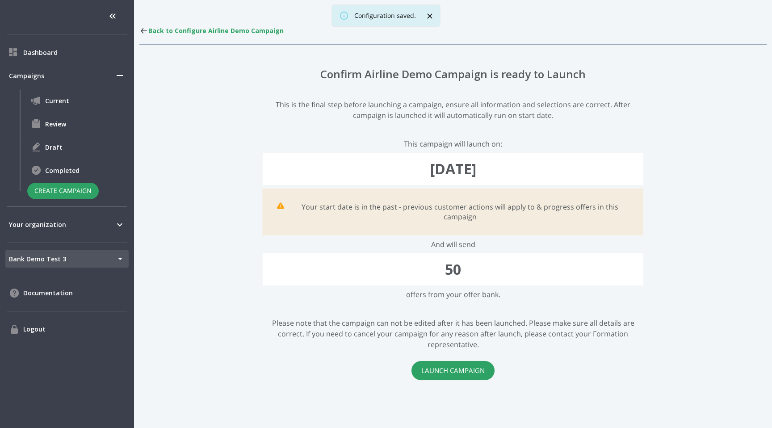
scroll to position [46, 0]
